Goal: Transaction & Acquisition: Purchase product/service

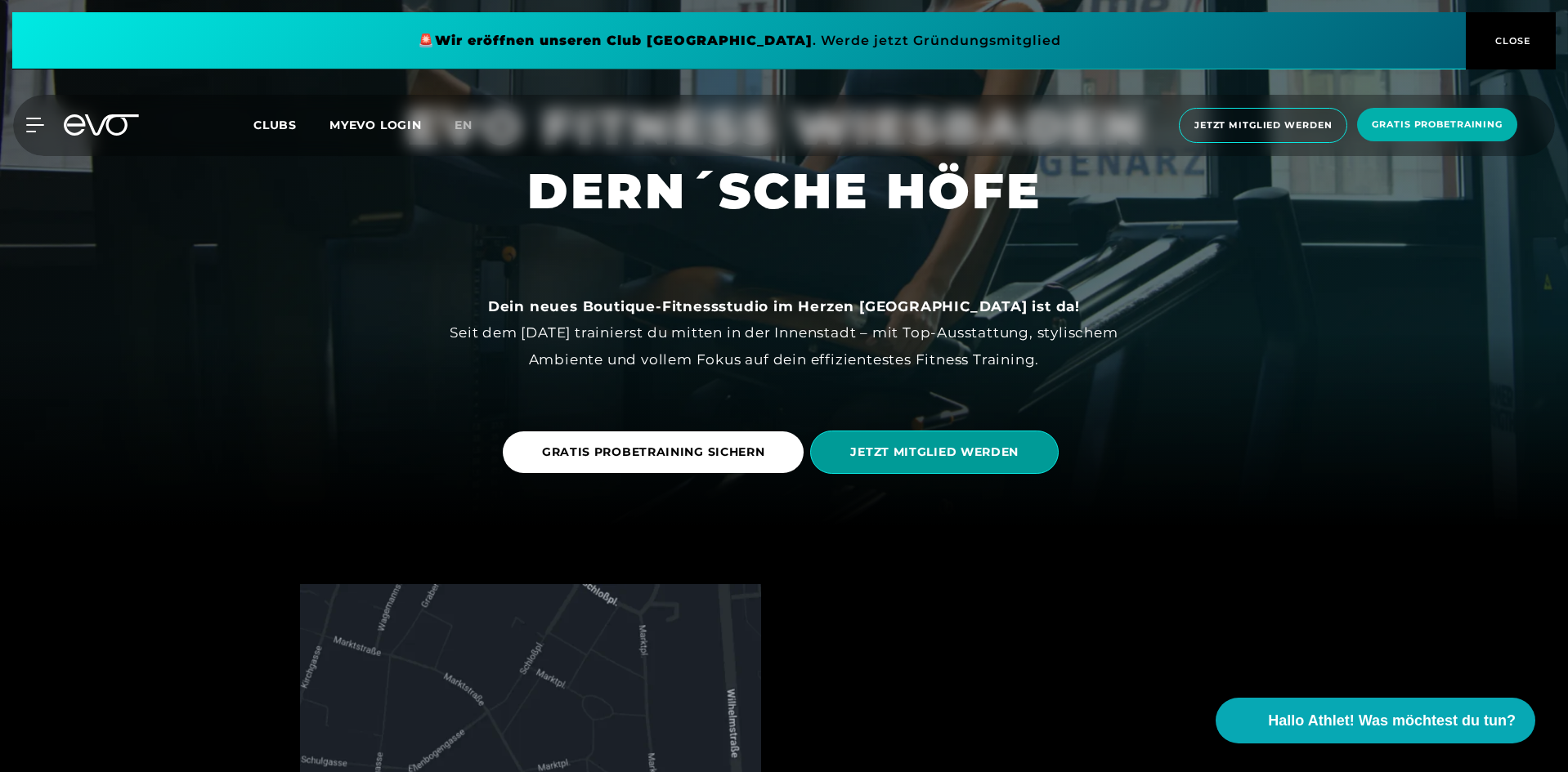
click at [922, 449] on span "JETZT MITGLIED WERDEN" at bounding box center [935, 453] width 168 height 17
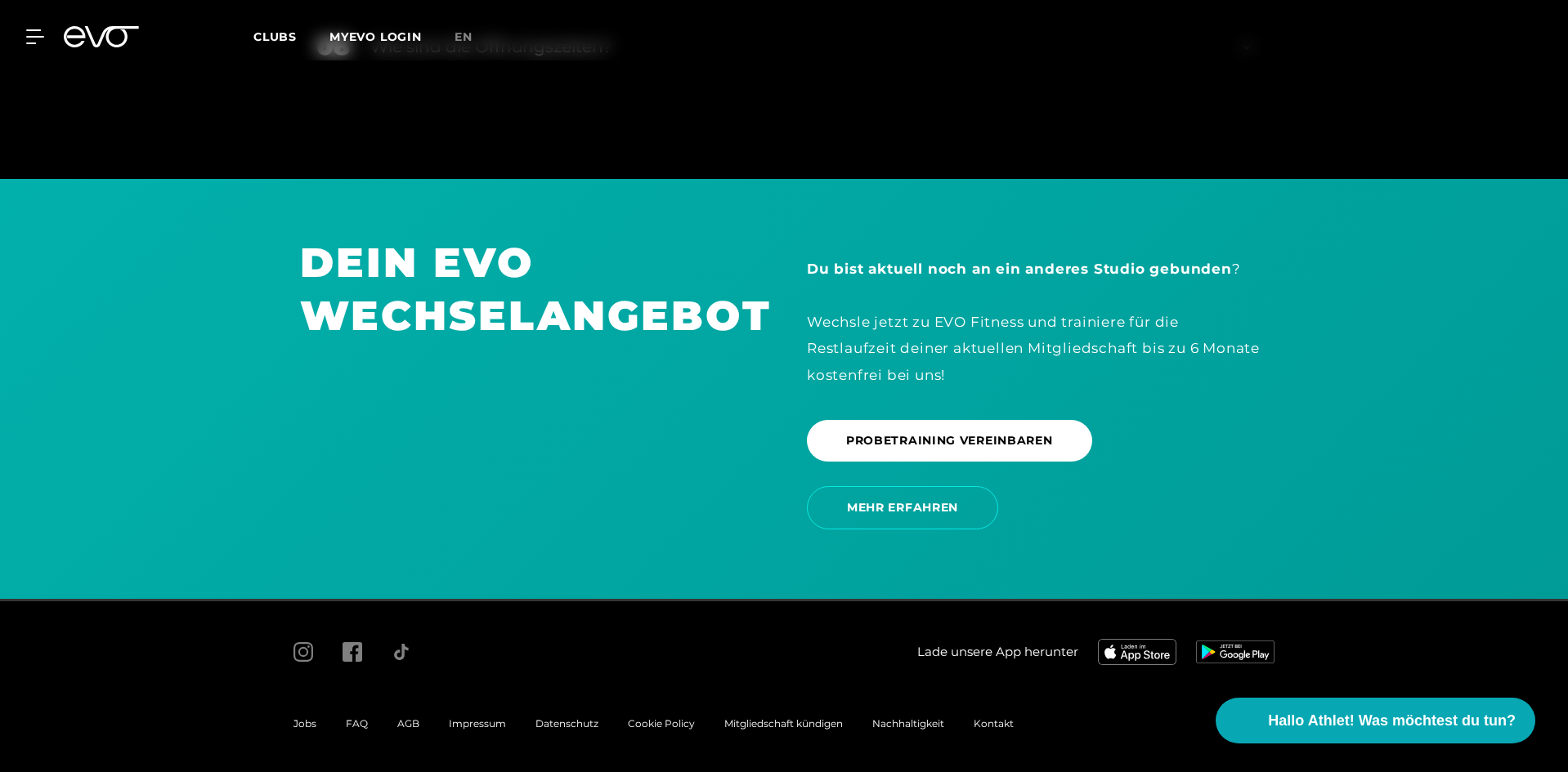
scroll to position [2801, 0]
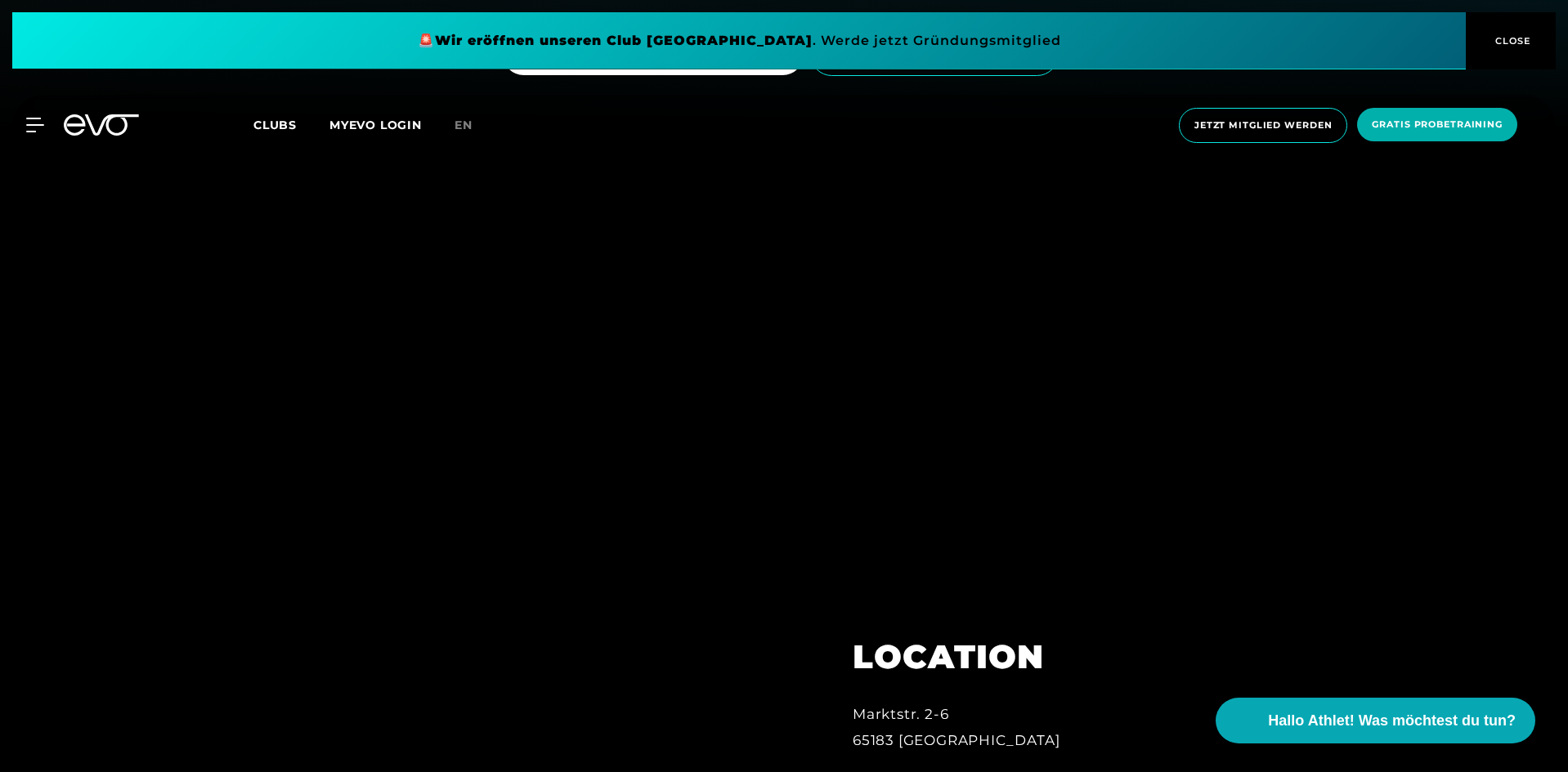
scroll to position [654, 0]
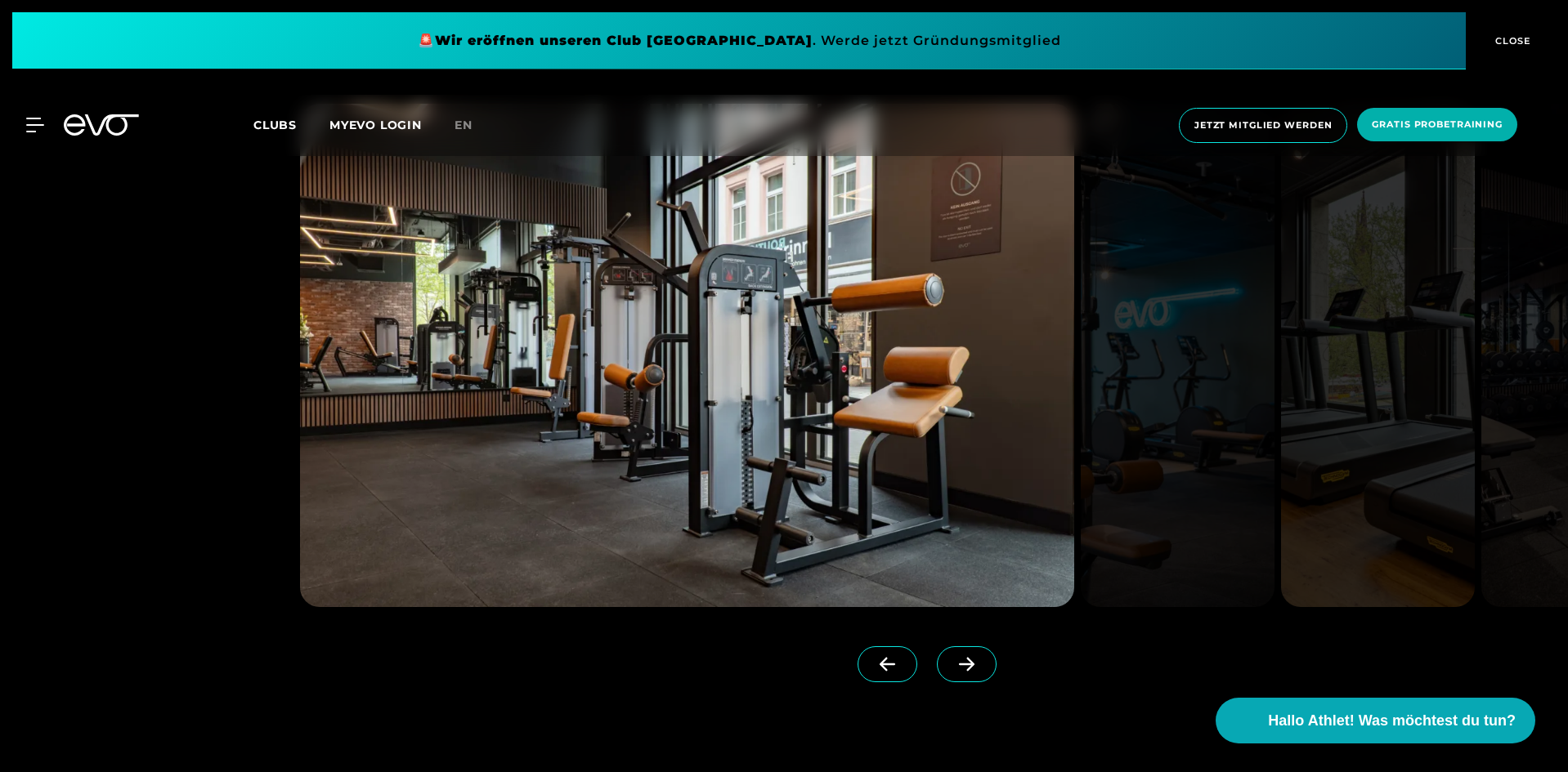
scroll to position [2125, 0]
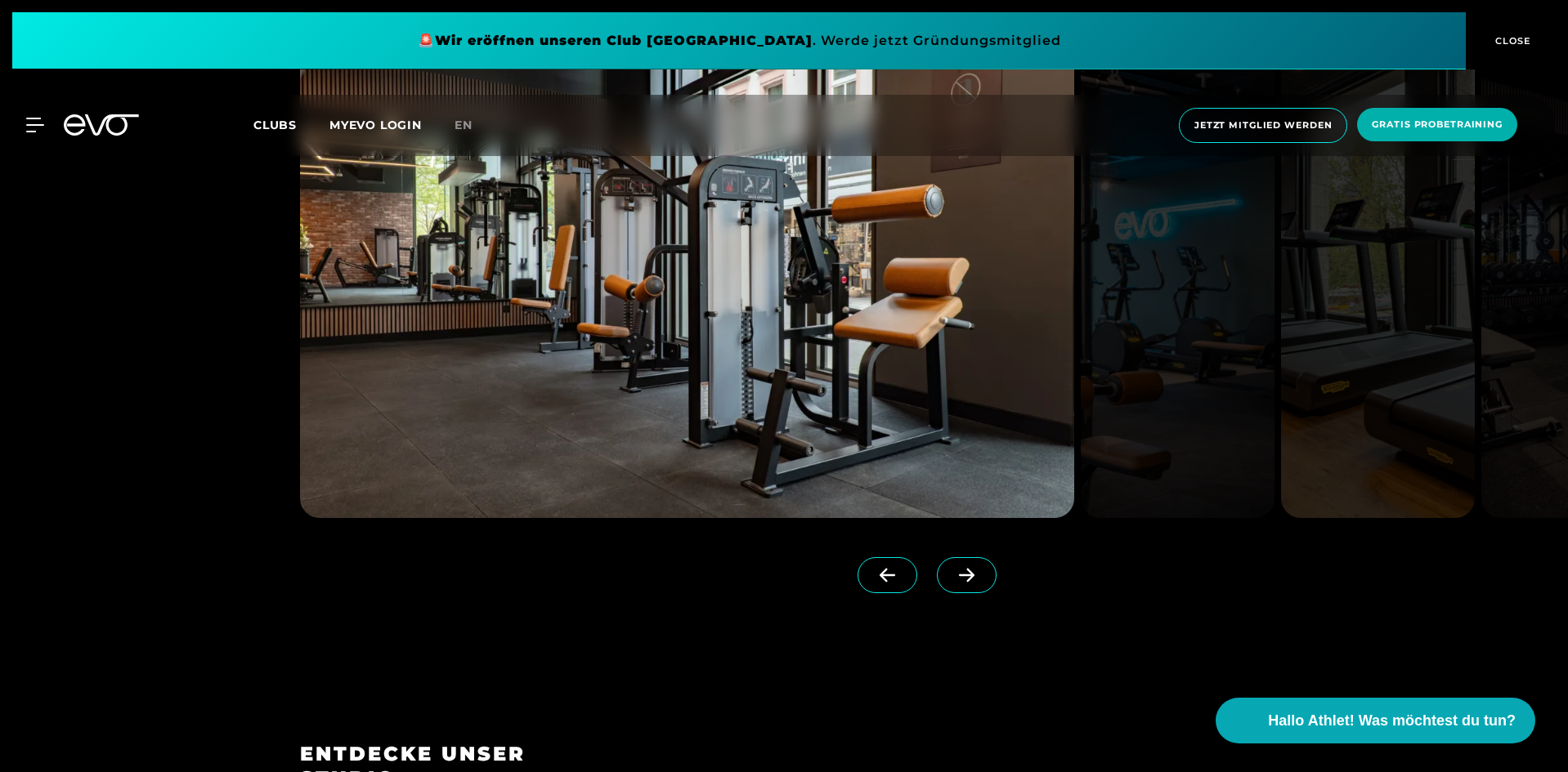
click at [1184, 357] on img at bounding box center [1178, 266] width 194 height 503
click at [956, 572] on span at bounding box center [967, 575] width 60 height 36
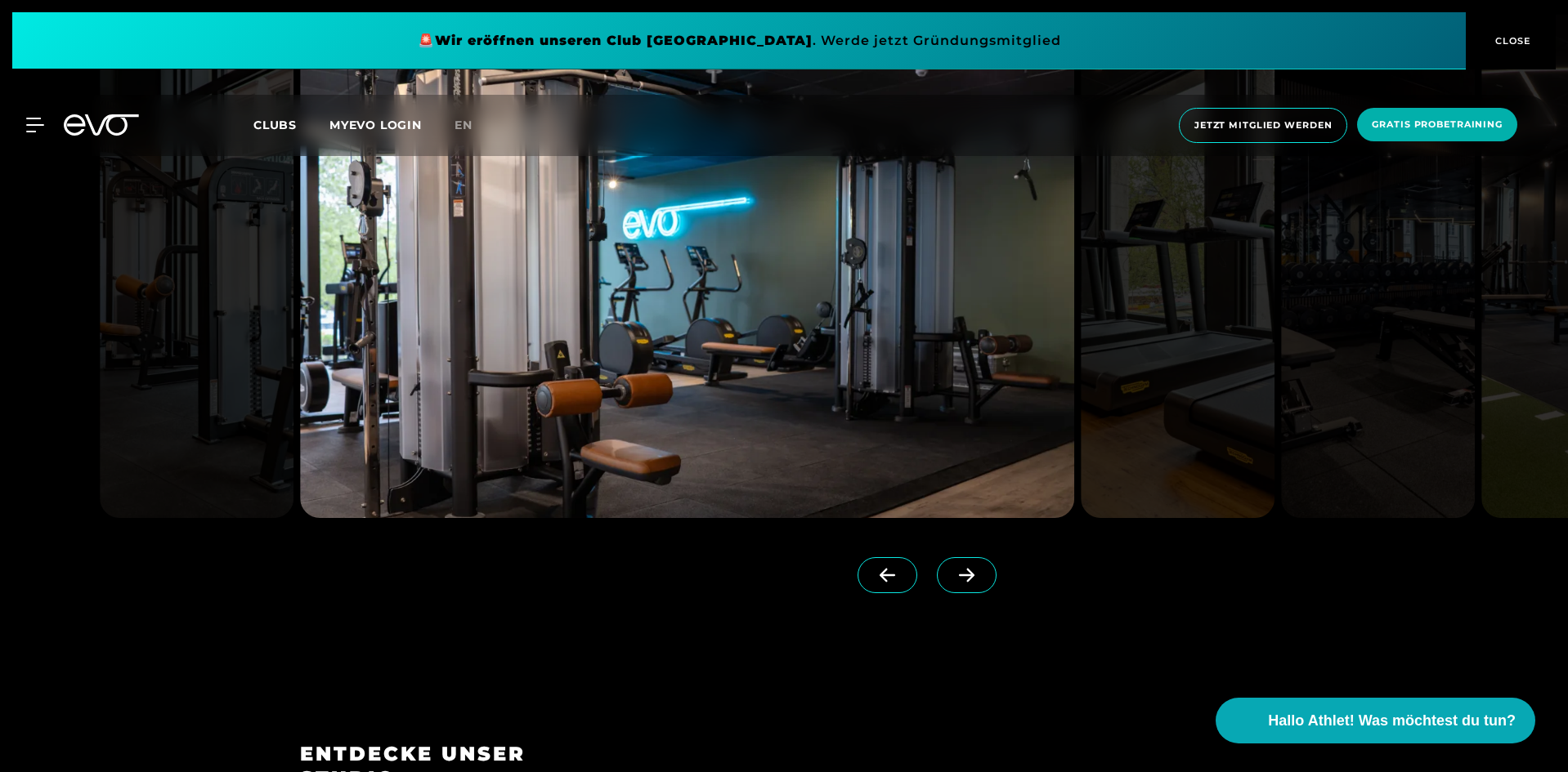
click at [959, 573] on icon at bounding box center [967, 576] width 16 height 14
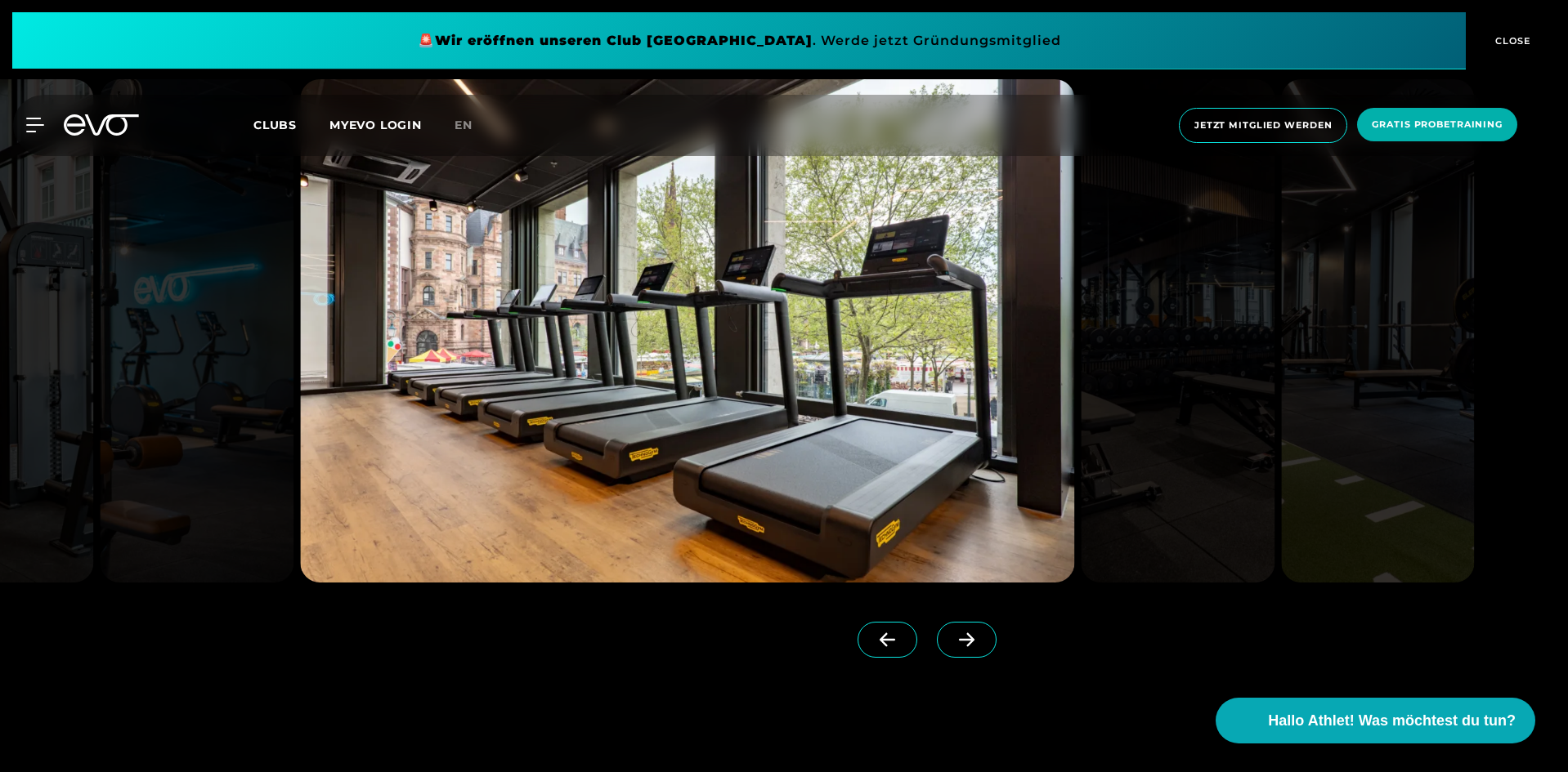
scroll to position [2044, 0]
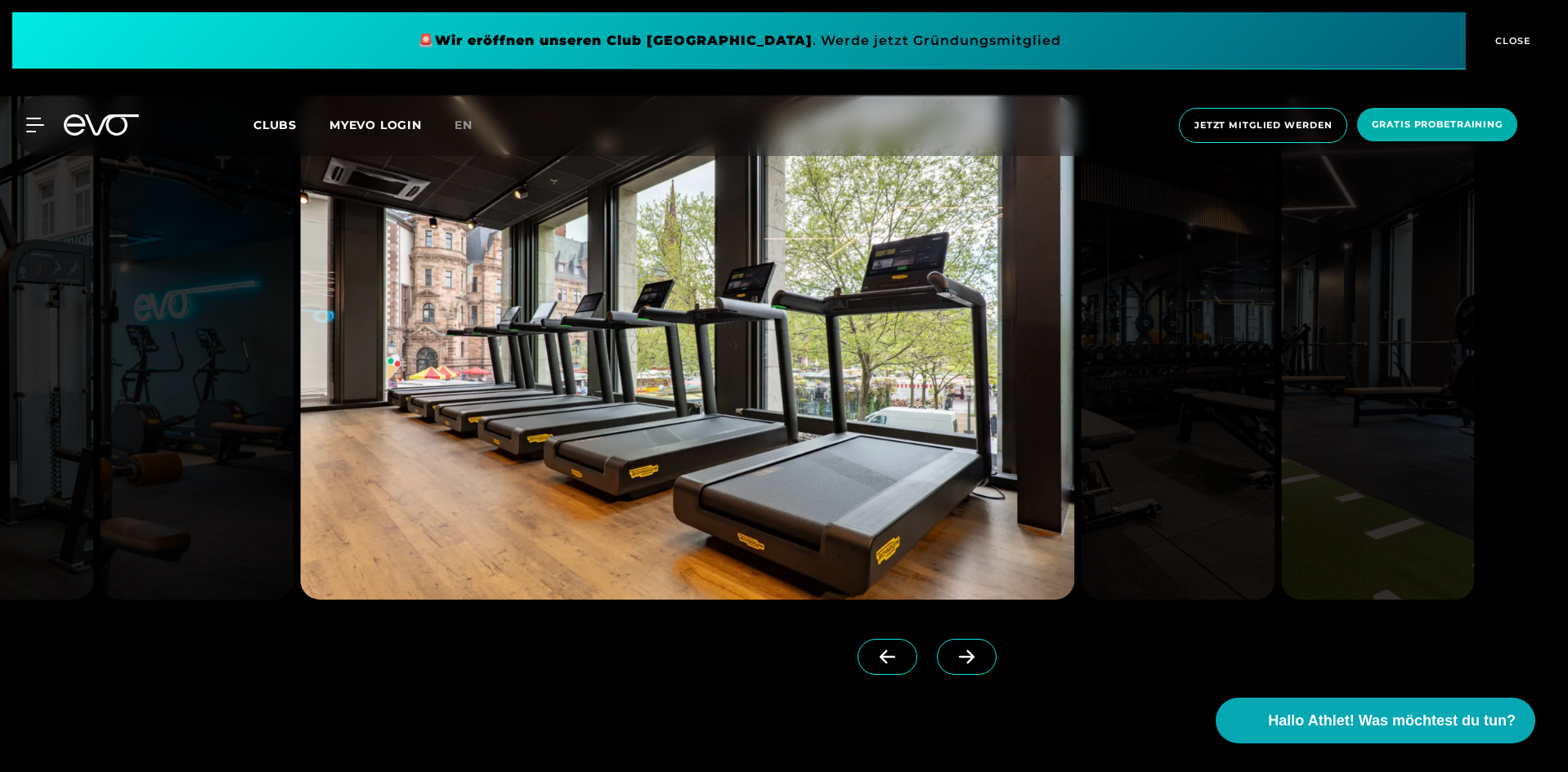
click at [953, 660] on icon at bounding box center [967, 657] width 29 height 15
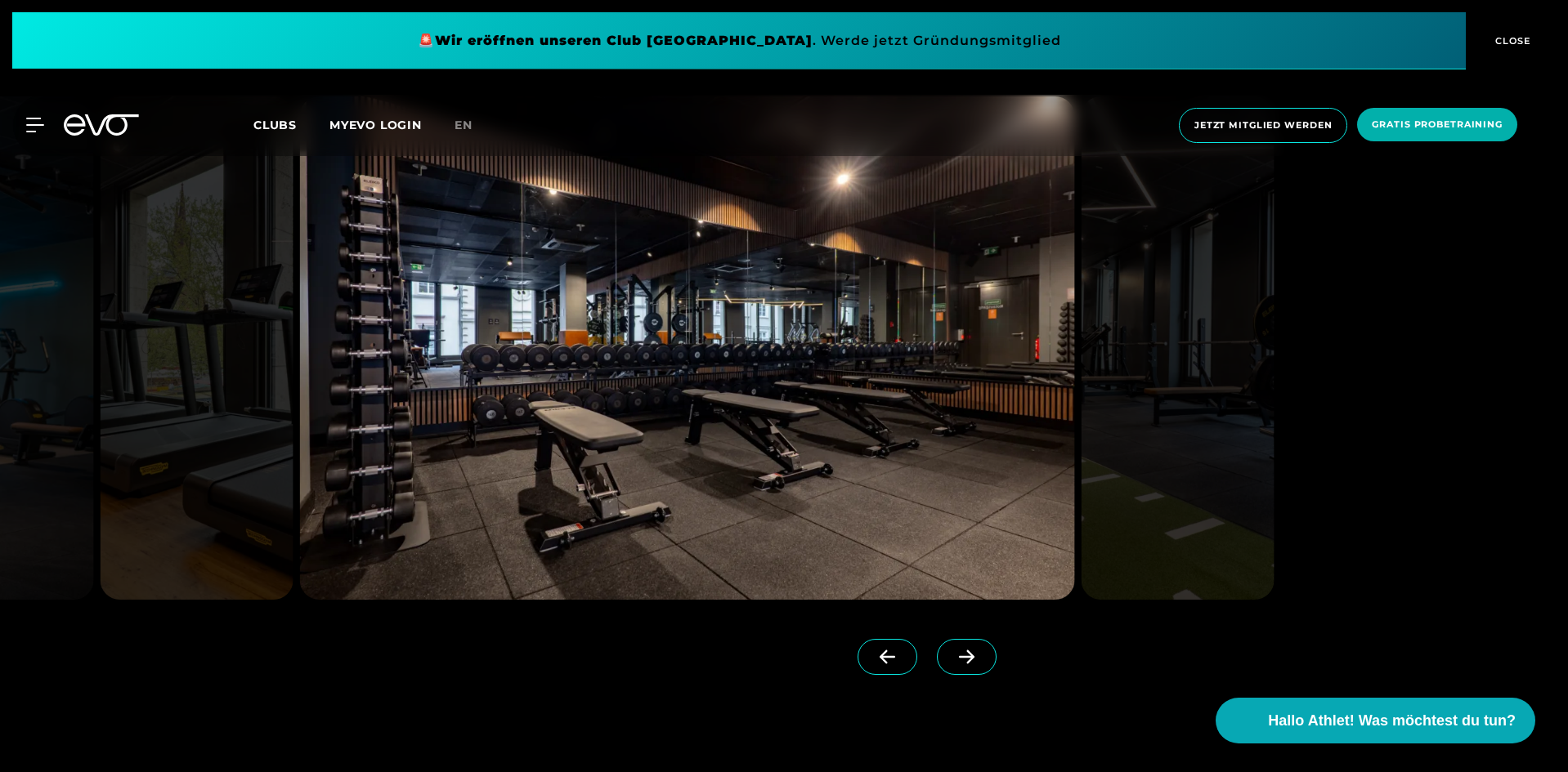
click at [953, 650] on icon at bounding box center [967, 657] width 29 height 15
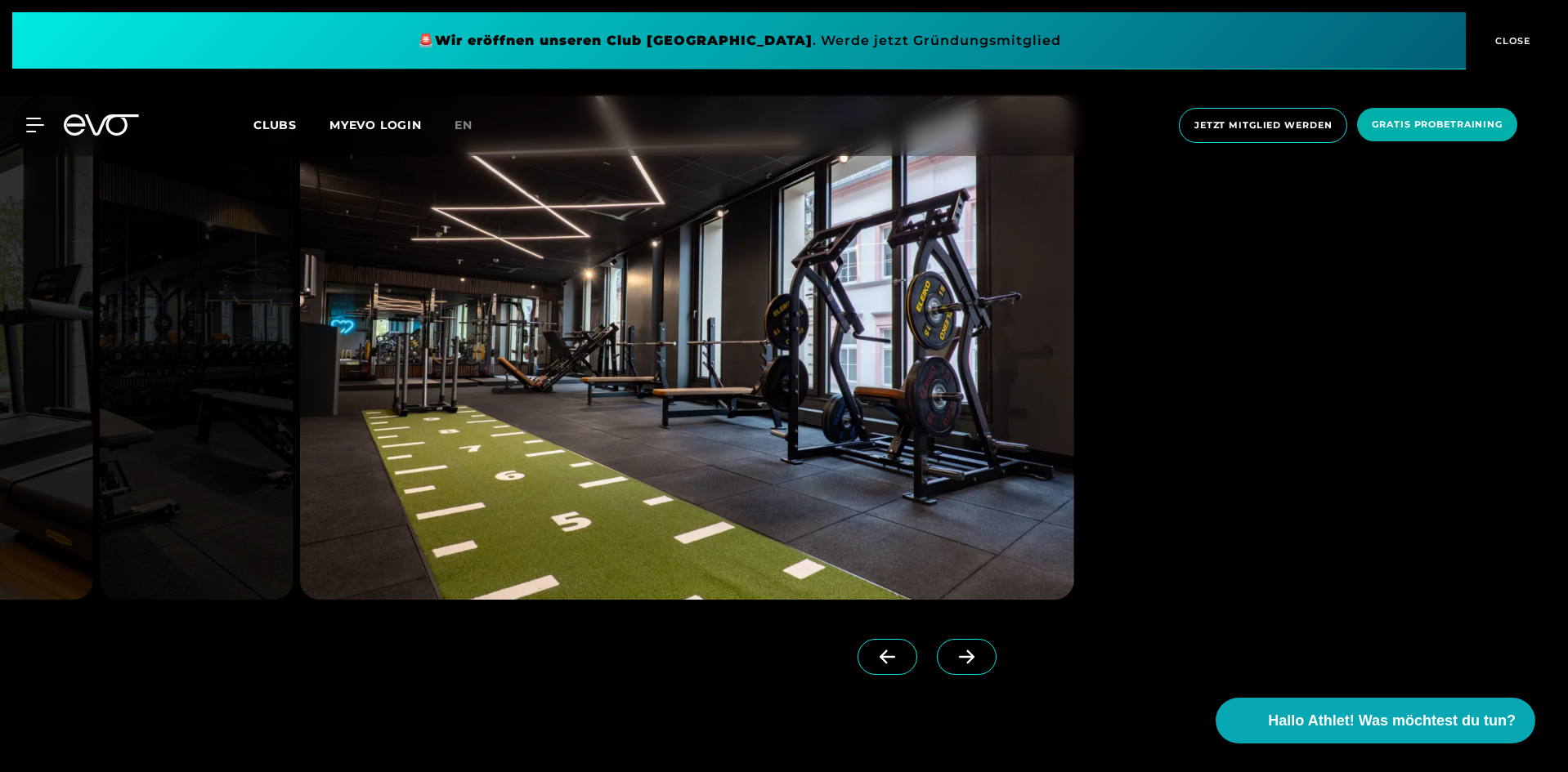
click at [880, 658] on icon at bounding box center [888, 658] width 16 height 14
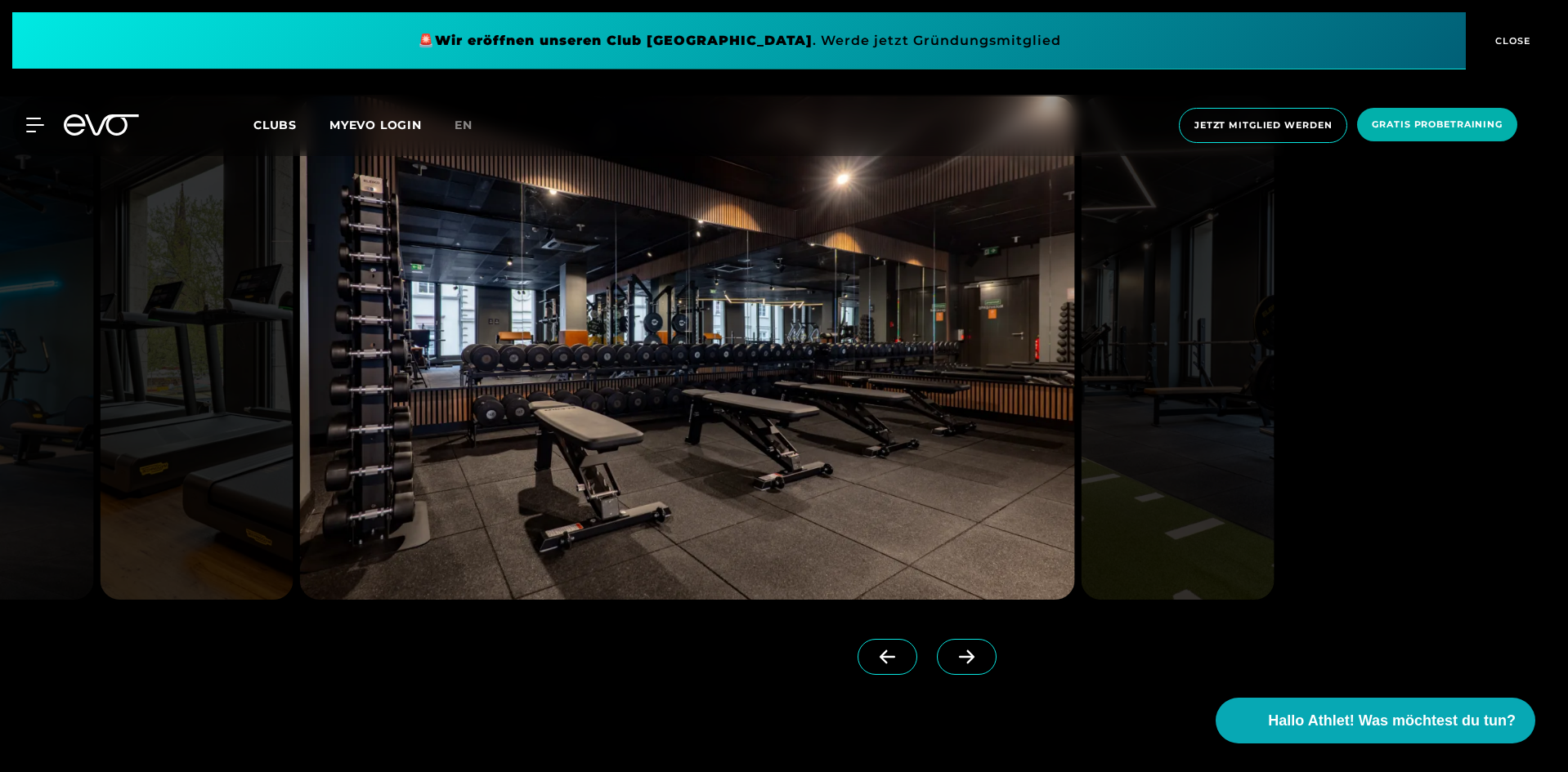
click at [880, 658] on icon at bounding box center [888, 658] width 16 height 14
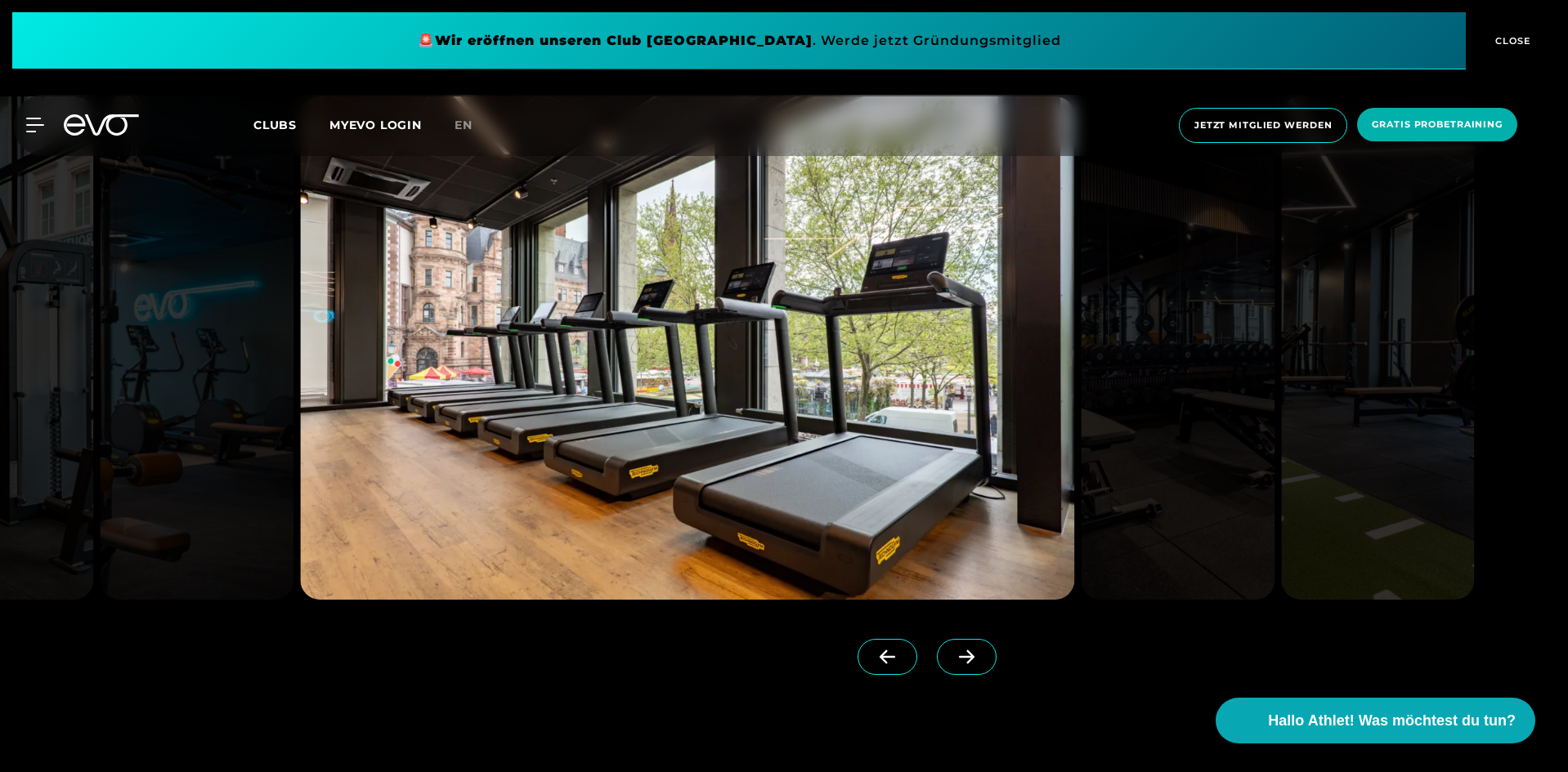
click at [953, 659] on icon at bounding box center [967, 657] width 29 height 15
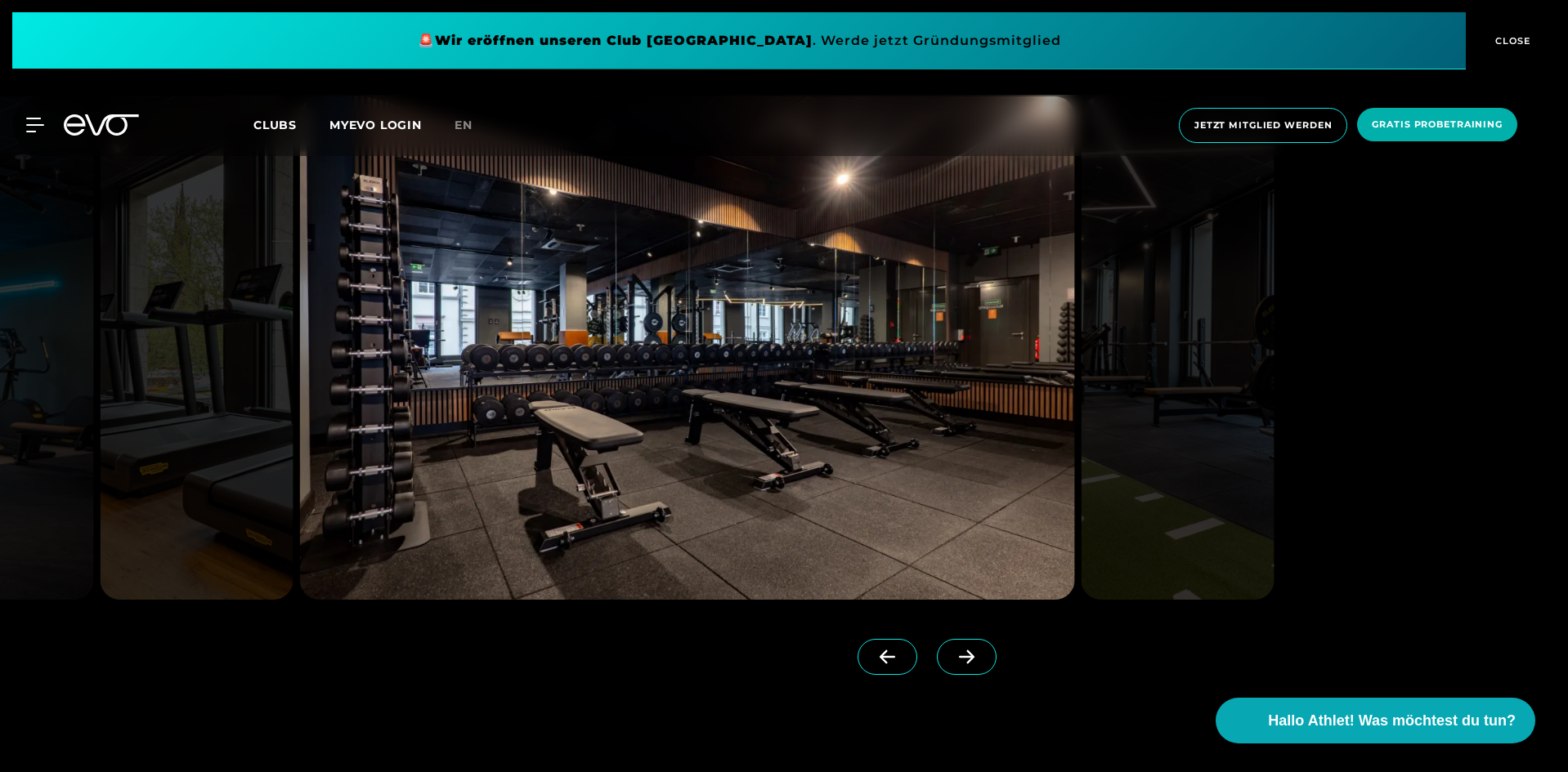
click at [964, 649] on span at bounding box center [967, 657] width 60 height 36
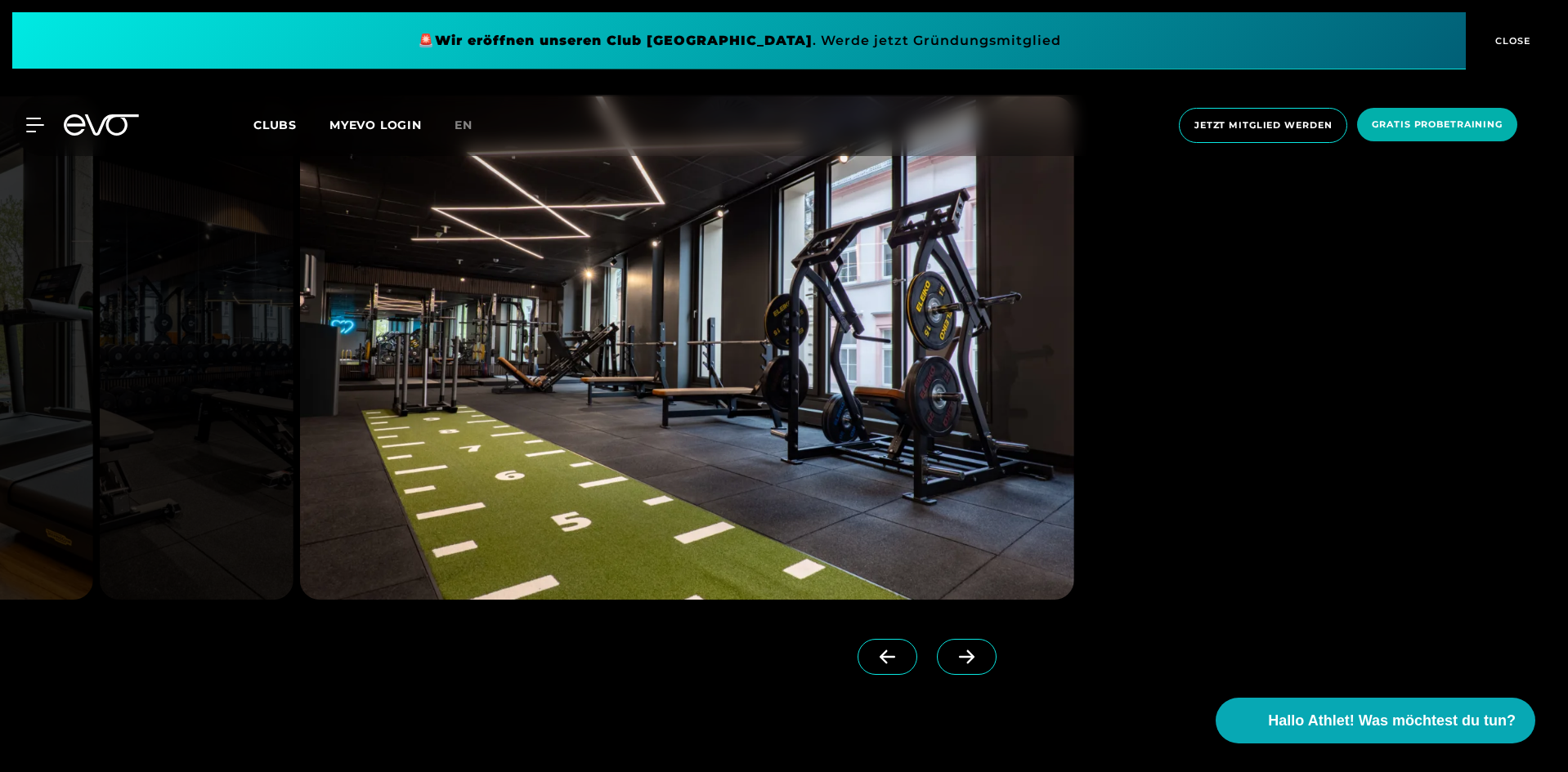
click at [937, 671] on span at bounding box center [967, 657] width 60 height 36
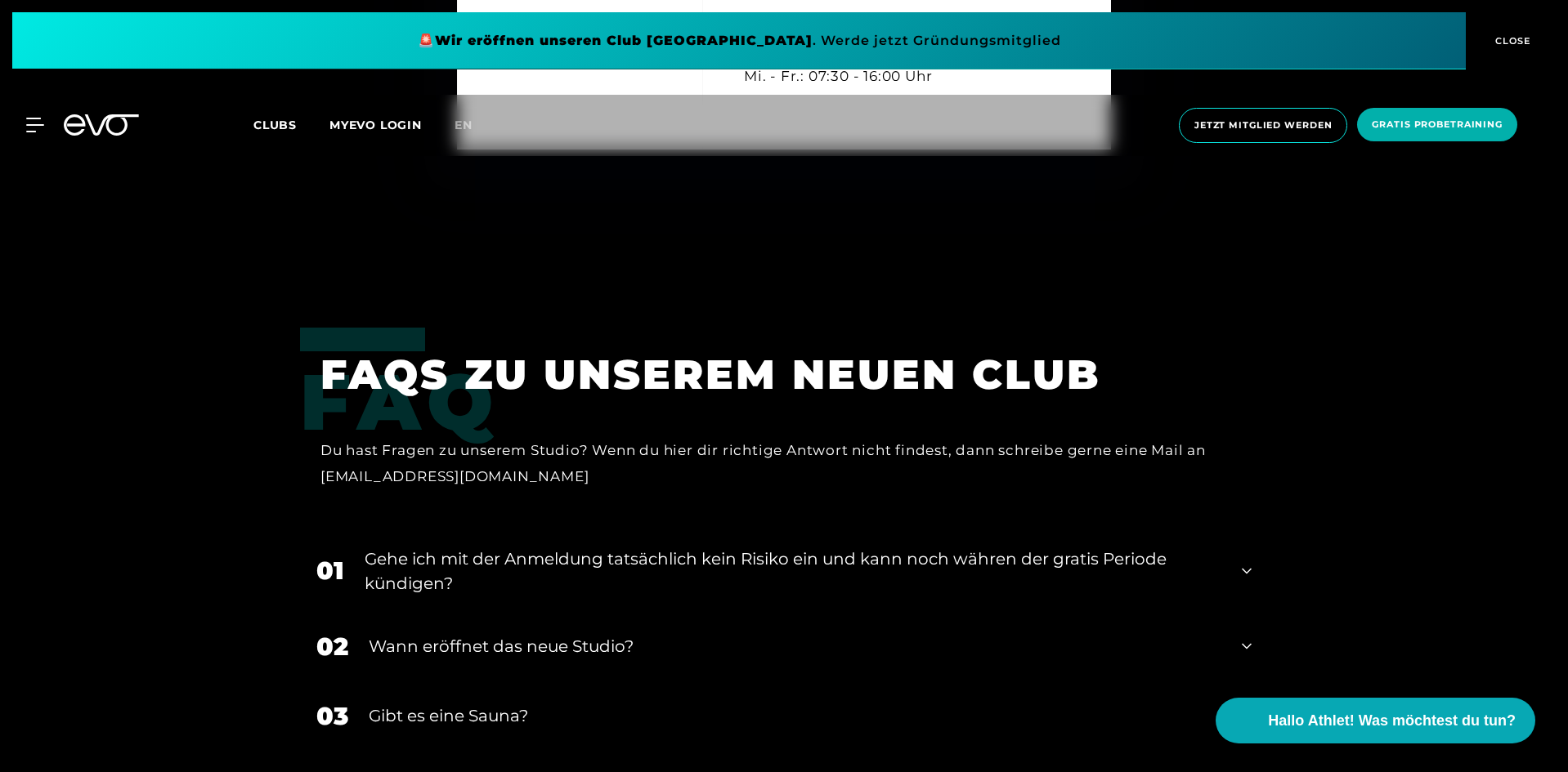
scroll to position [6539, 0]
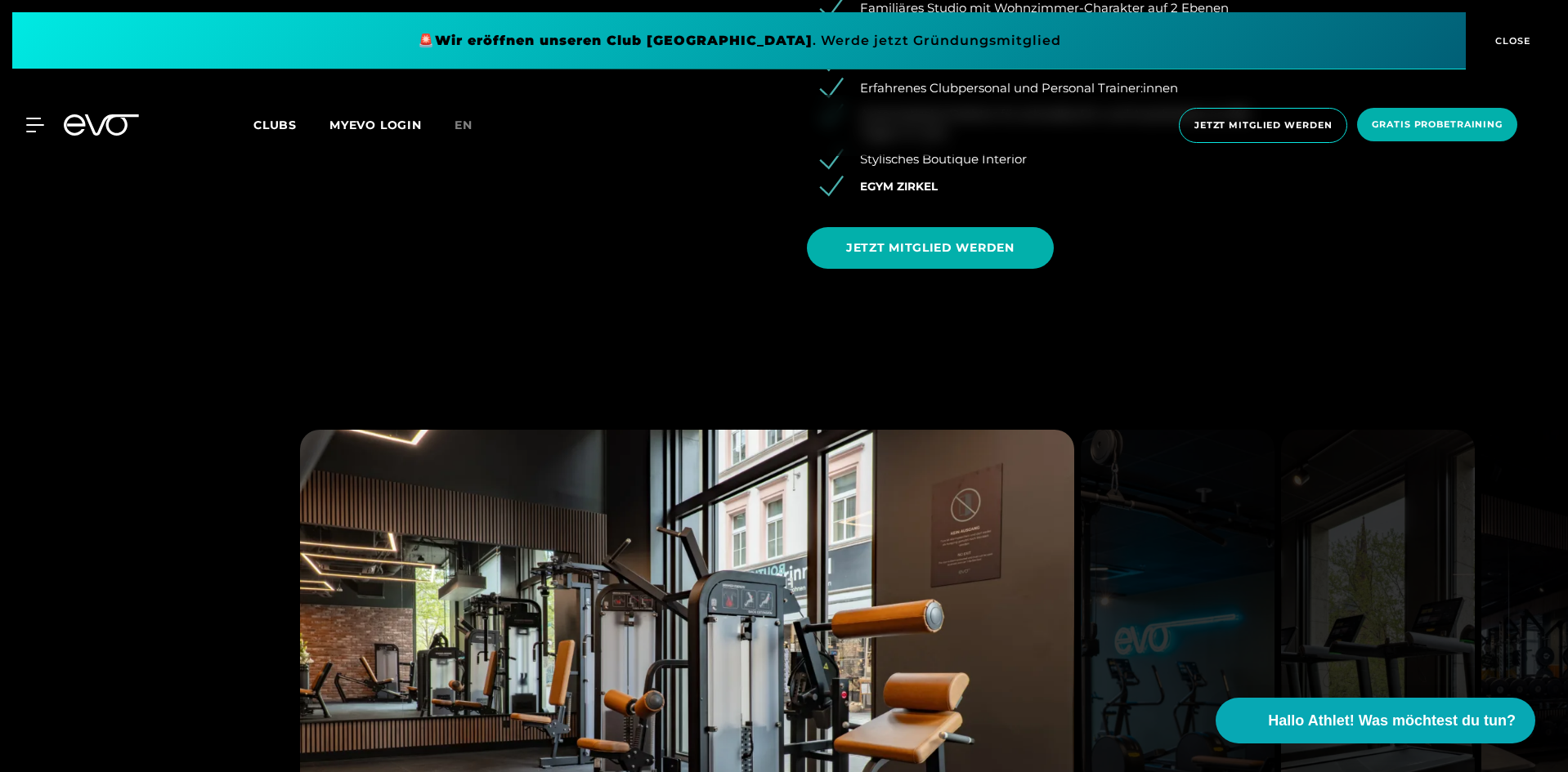
scroll to position [2044, 0]
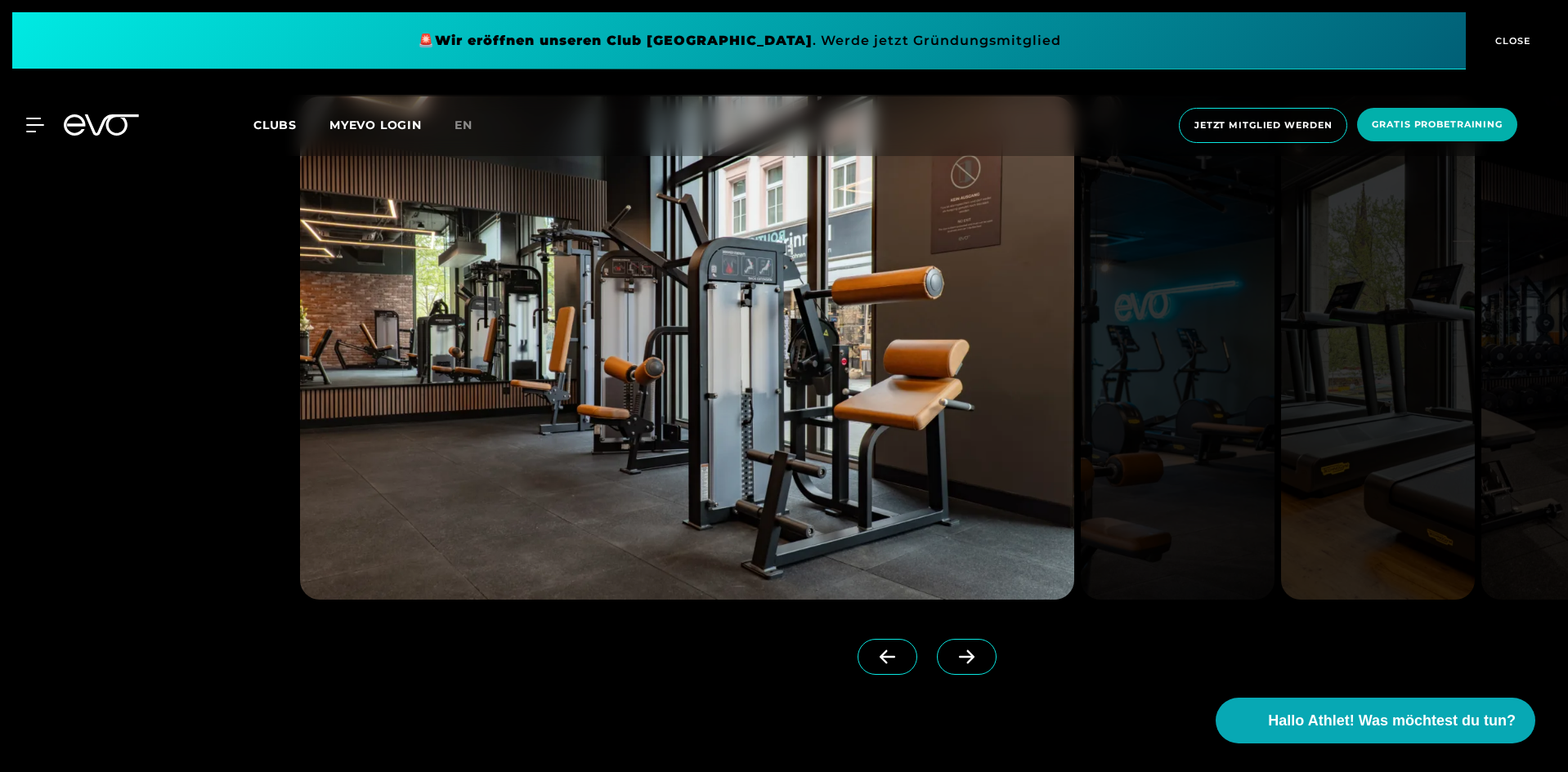
click at [1159, 378] on img at bounding box center [1178, 348] width 194 height 503
click at [953, 658] on icon at bounding box center [967, 657] width 29 height 15
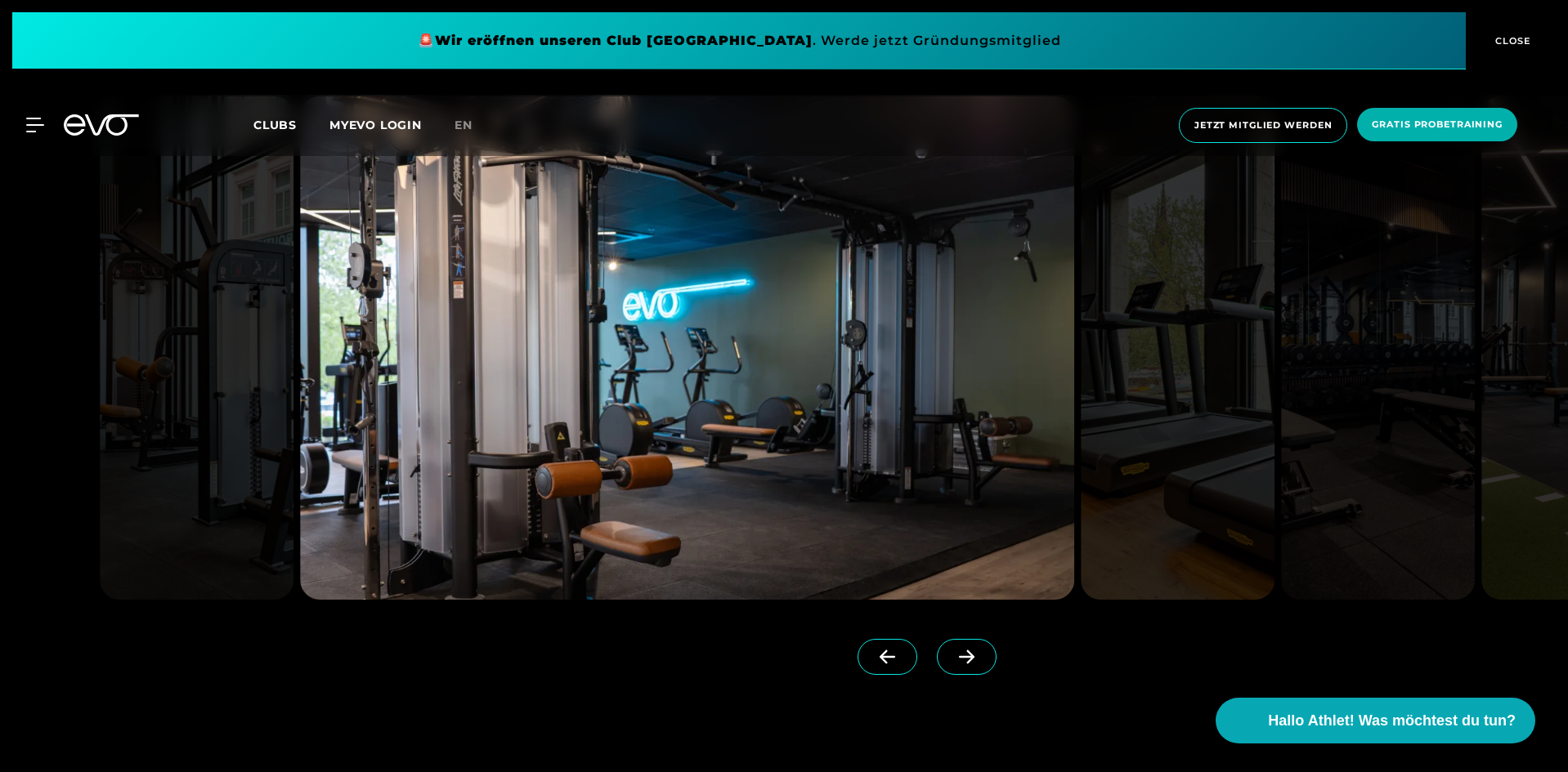
click at [959, 658] on icon at bounding box center [967, 658] width 16 height 14
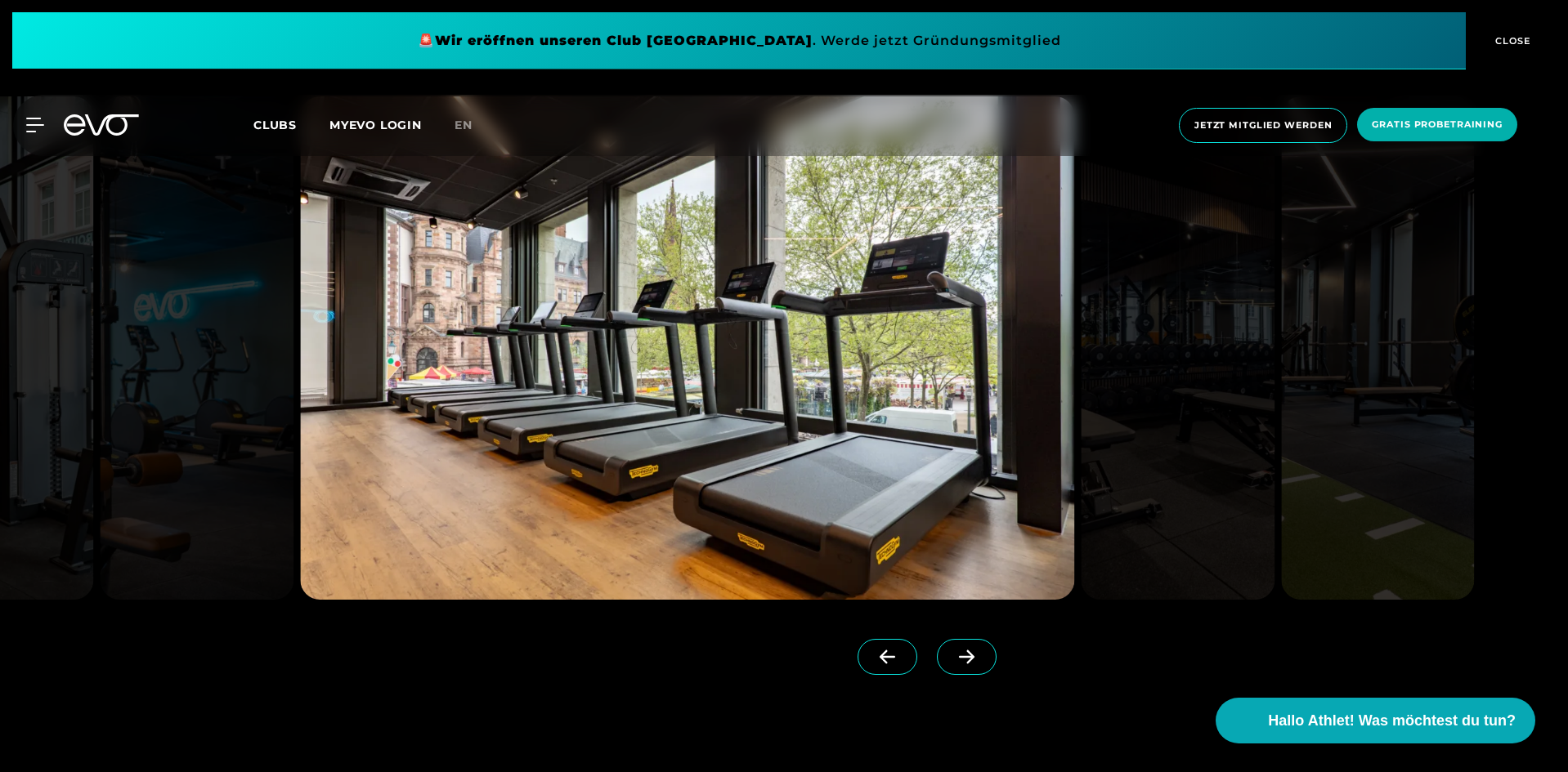
click at [959, 658] on icon at bounding box center [967, 658] width 16 height 14
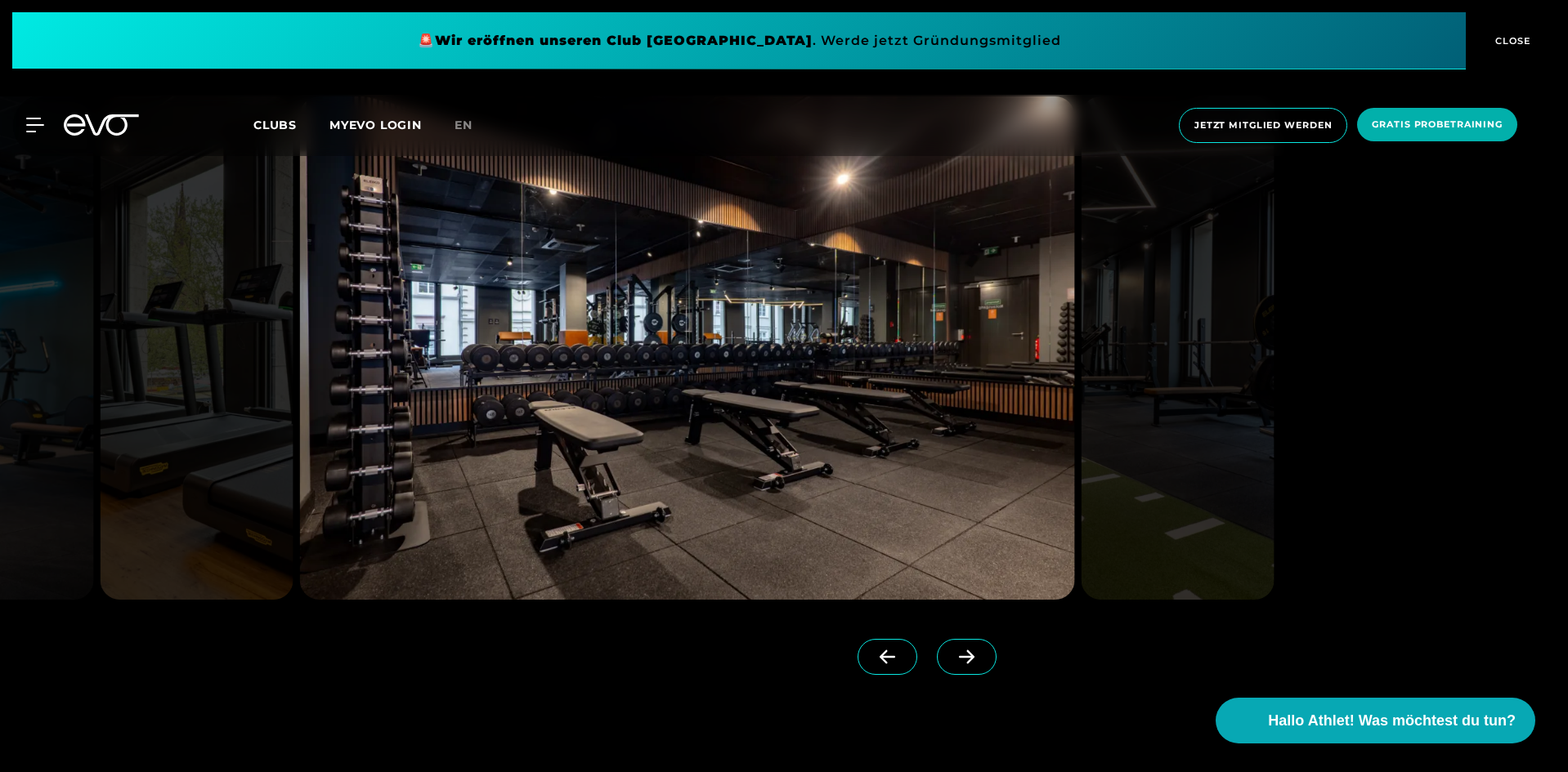
click at [953, 656] on icon at bounding box center [967, 657] width 29 height 15
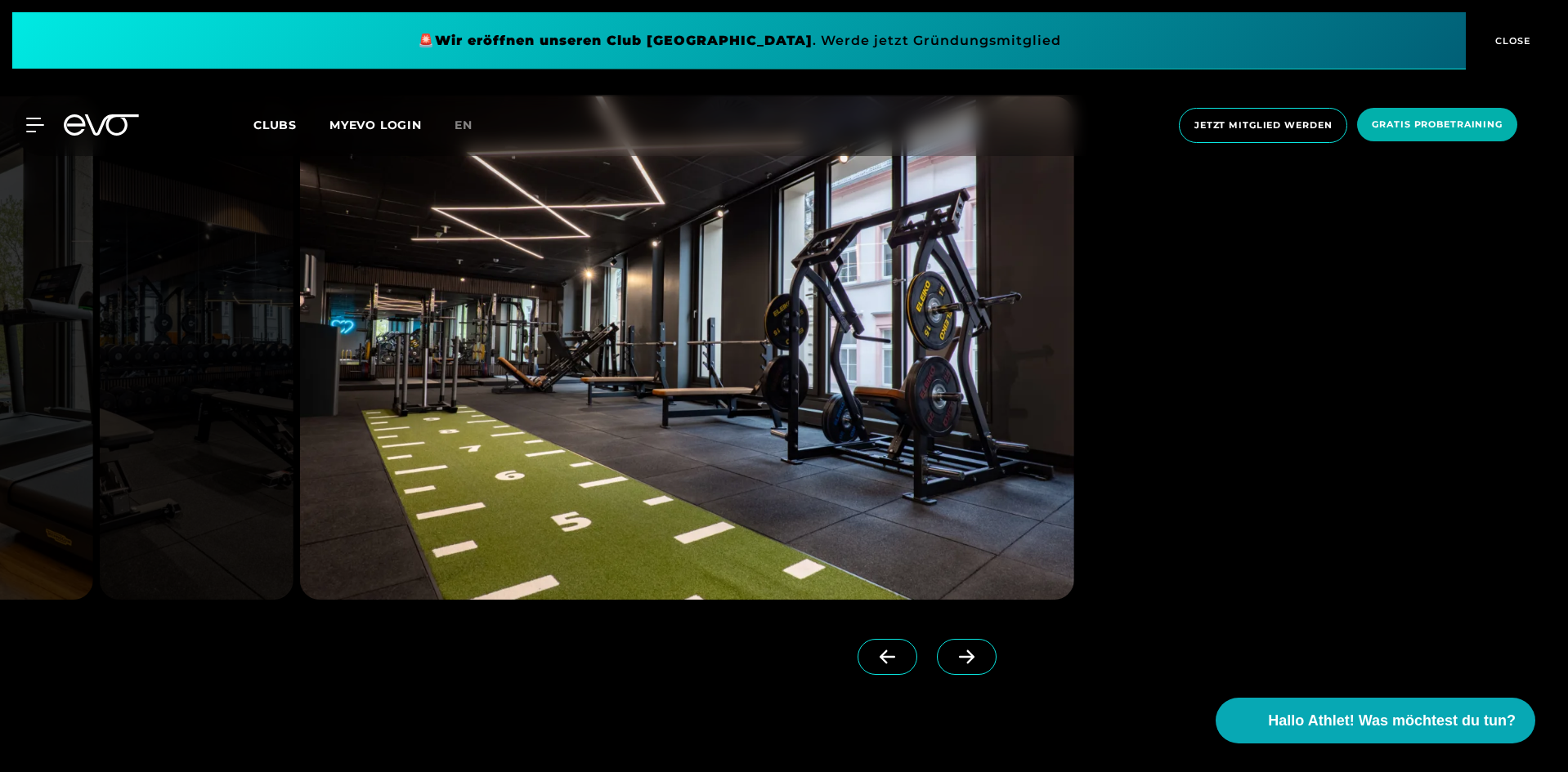
click at [953, 658] on icon at bounding box center [967, 657] width 29 height 15
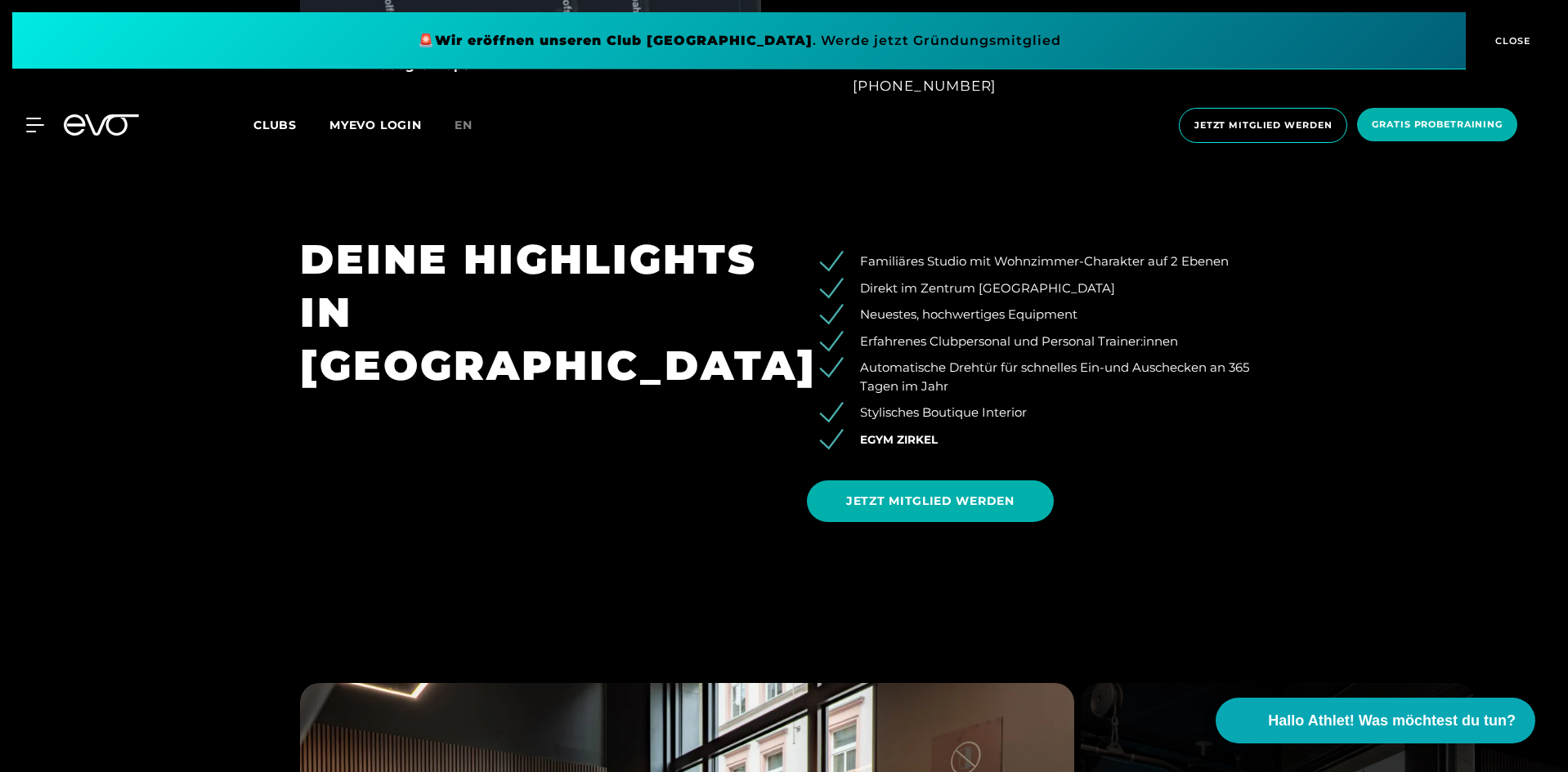
scroll to position [1144, 0]
